Goal: Share content

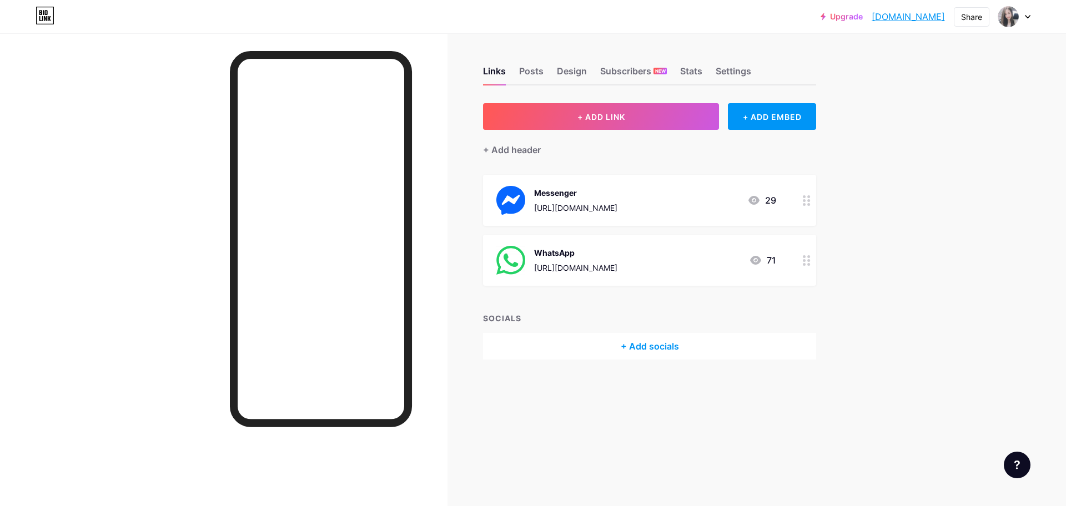
click at [552, 193] on div "Messenger" at bounding box center [575, 193] width 83 height 12
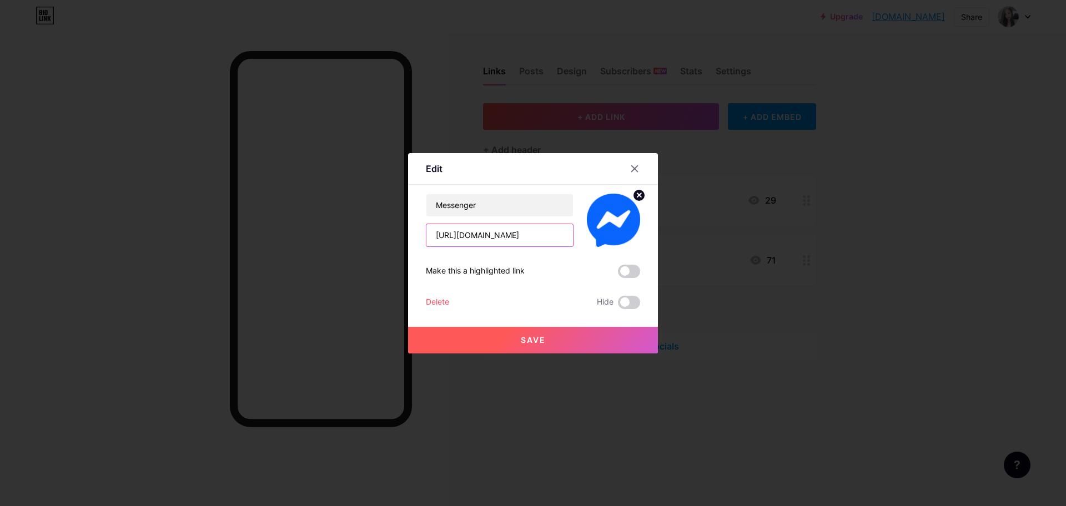
drag, startPoint x: 525, startPoint y: 235, endPoint x: 358, endPoint y: 229, distance: 166.7
click at [351, 232] on div "Edit Content YouTube Play YouTube video without leaving your page. ADD Vimeo Pl…" at bounding box center [533, 253] width 1066 height 506
click at [630, 169] on icon at bounding box center [634, 168] width 9 height 9
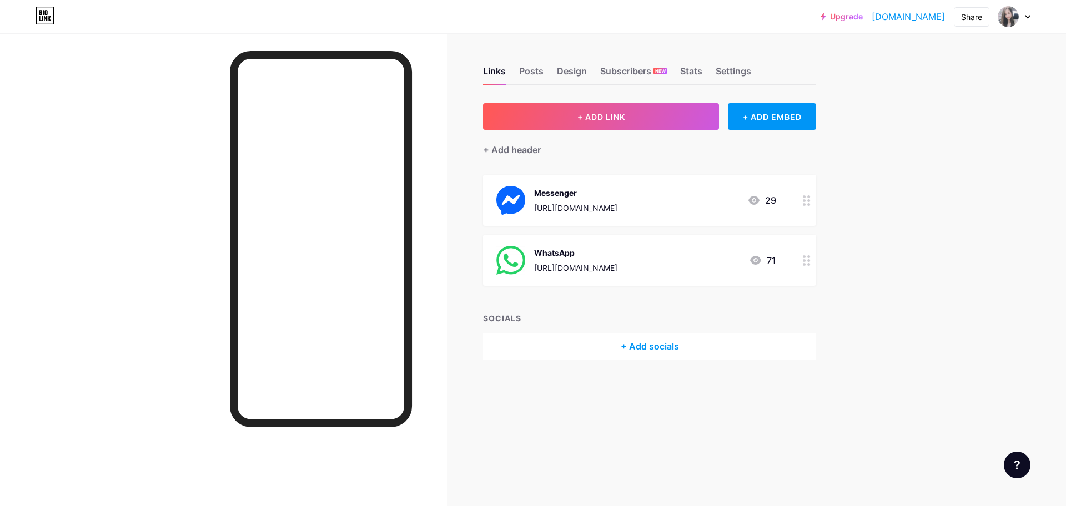
click at [551, 207] on div "[URL][DOMAIN_NAME]" at bounding box center [575, 208] width 83 height 12
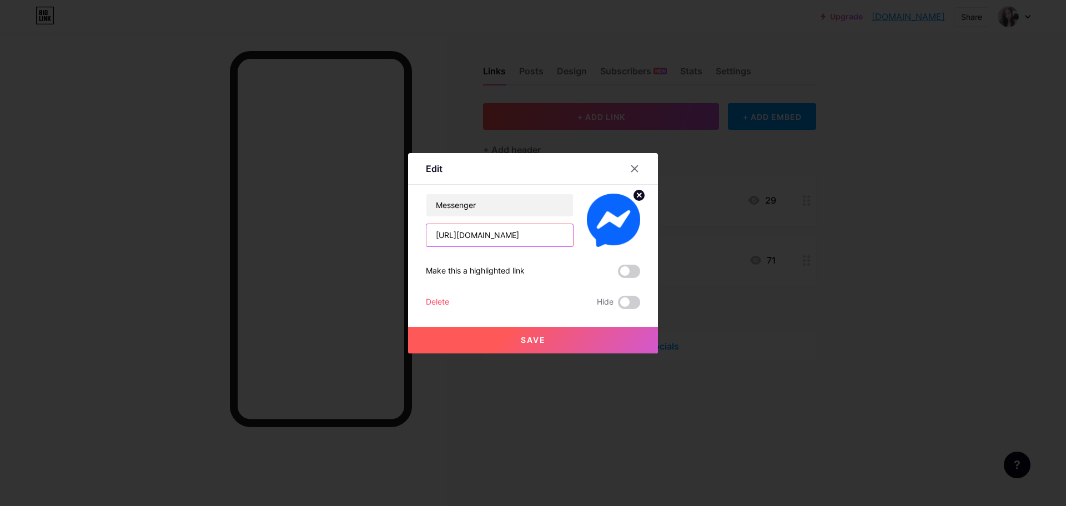
drag, startPoint x: 526, startPoint y: 230, endPoint x: 390, endPoint y: 229, distance: 136.0
click at [375, 232] on div "Edit Content YouTube Play YouTube video without leaving your page. ADD Vimeo Pl…" at bounding box center [533, 253] width 1066 height 506
click at [630, 169] on icon at bounding box center [634, 168] width 9 height 9
